Goal: Navigation & Orientation: Find specific page/section

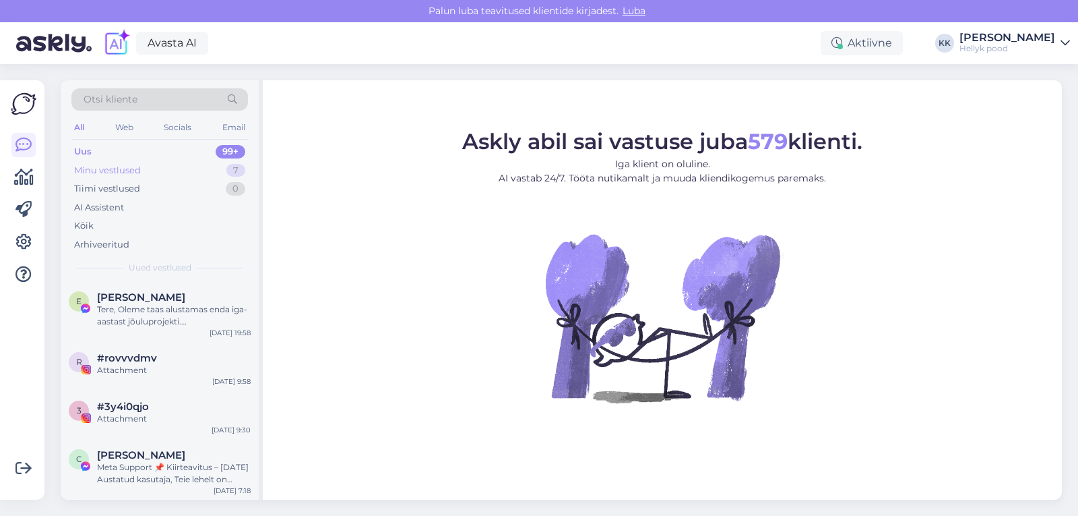
click at [115, 169] on div "Minu vestlused" at bounding box center [107, 170] width 67 height 13
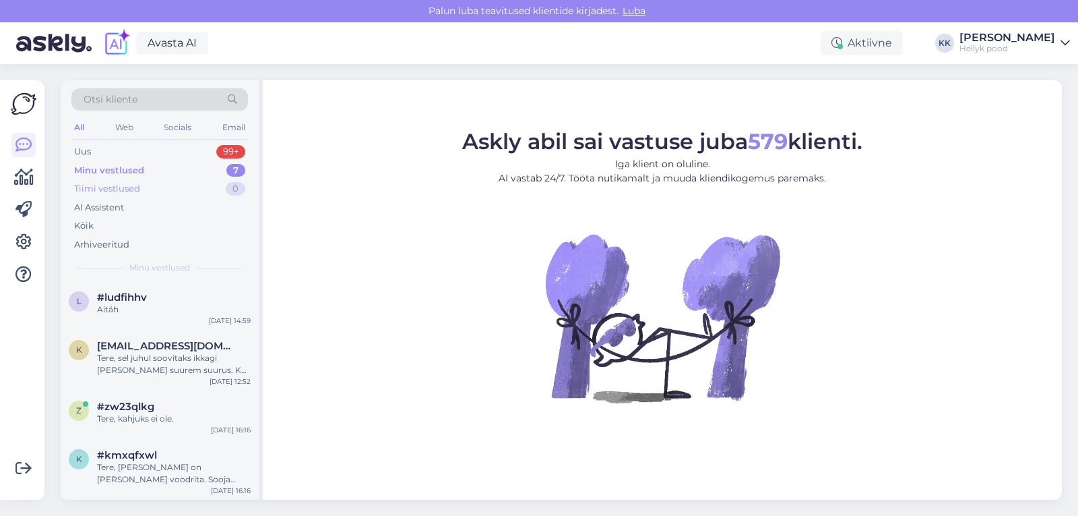
click at [117, 187] on div "Tiimi vestlused" at bounding box center [107, 188] width 66 height 13
